Goal: Transaction & Acquisition: Purchase product/service

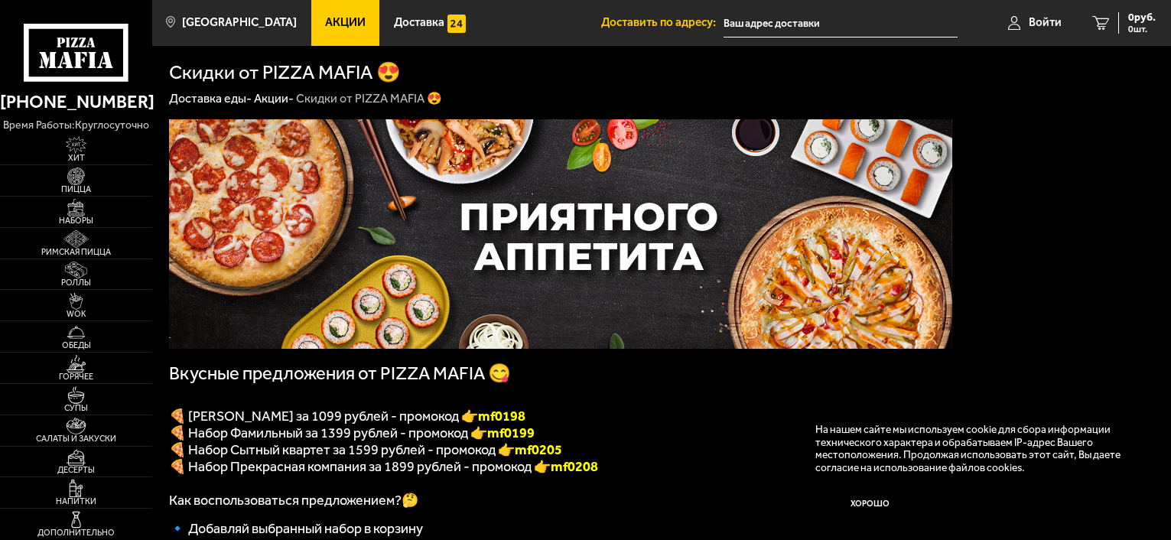
scroll to position [535, 0]
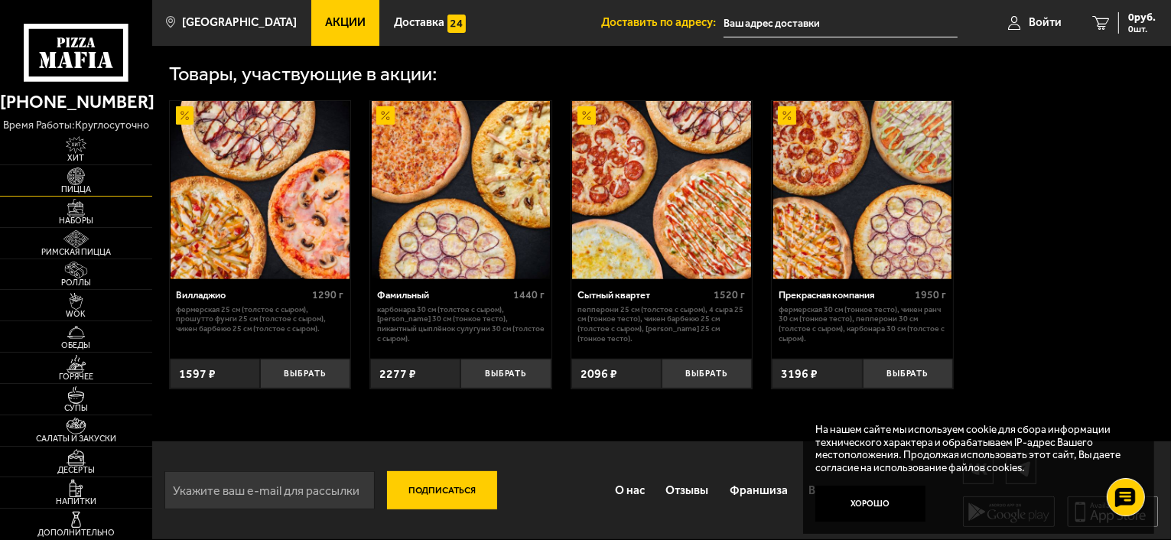
click at [81, 190] on span "Пицца" at bounding box center [76, 189] width 152 height 8
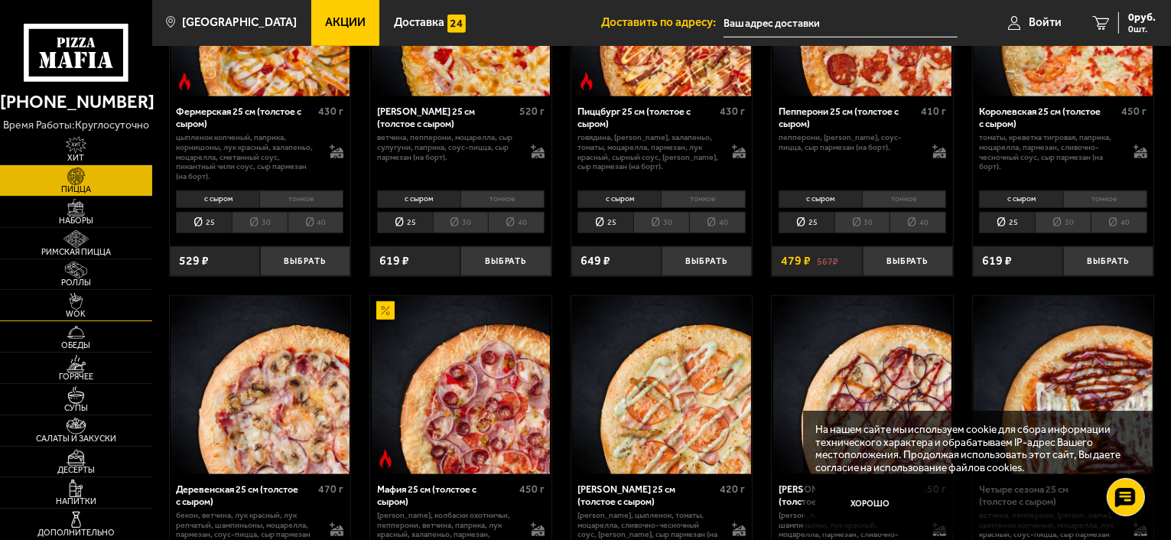
scroll to position [918, 0]
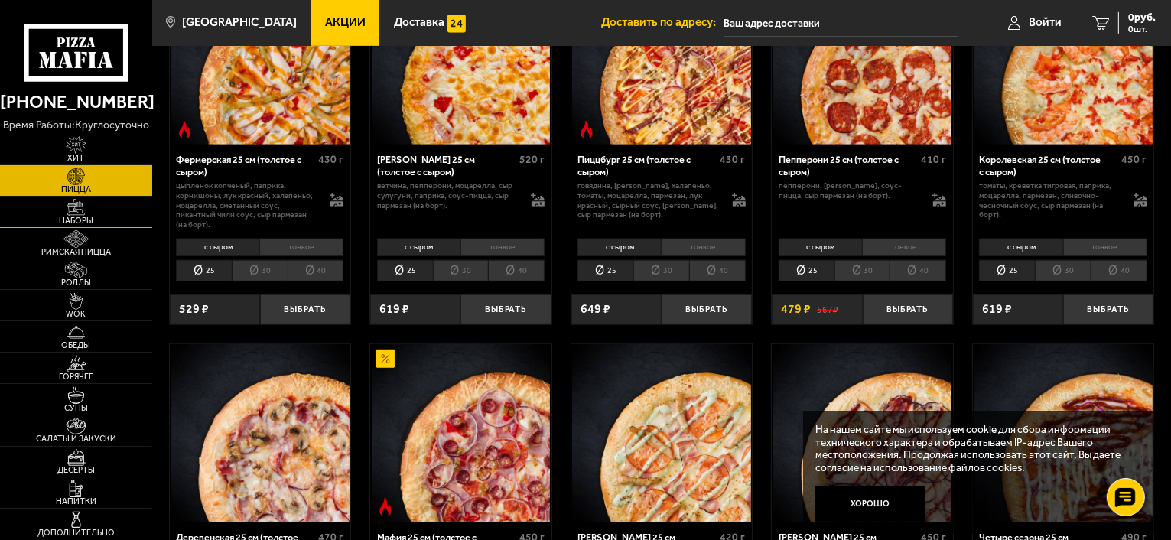
click at [75, 220] on span "Наборы" at bounding box center [76, 220] width 152 height 8
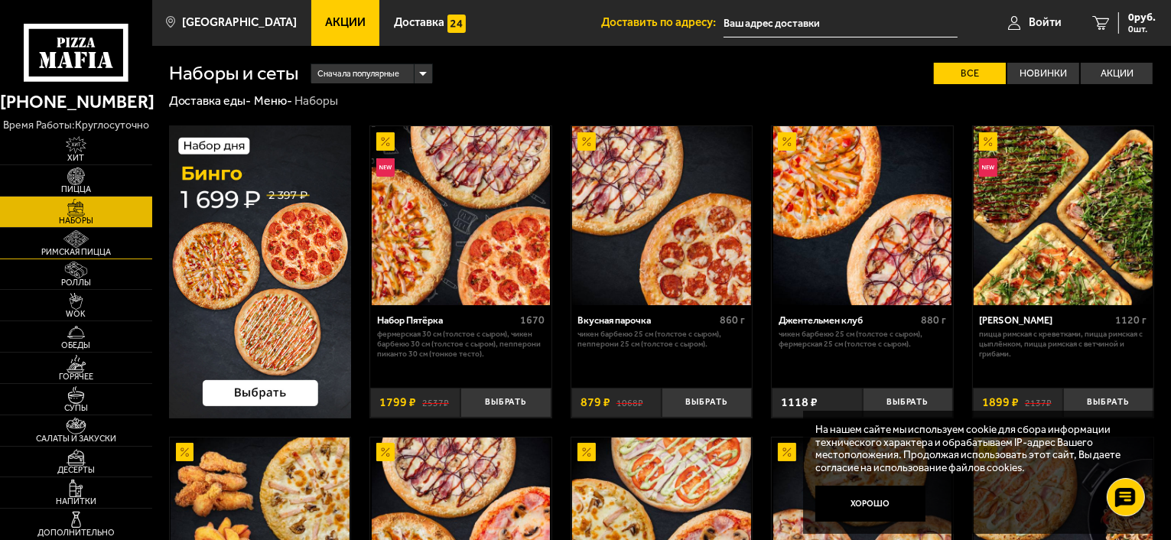
click at [73, 243] on img at bounding box center [76, 239] width 47 height 18
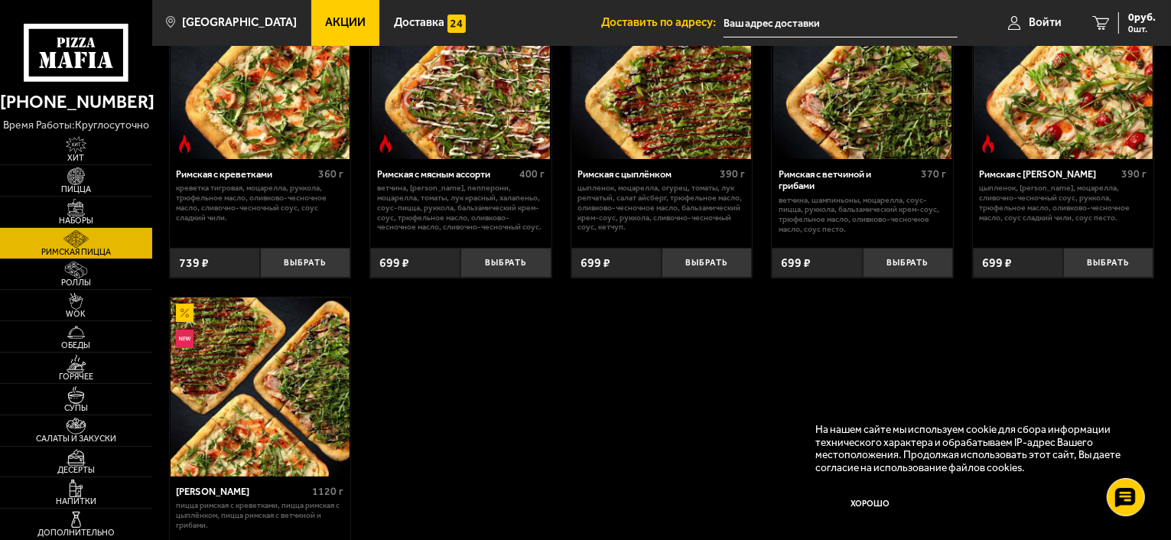
scroll to position [153, 0]
